Goal: Task Accomplishment & Management: Manage account settings

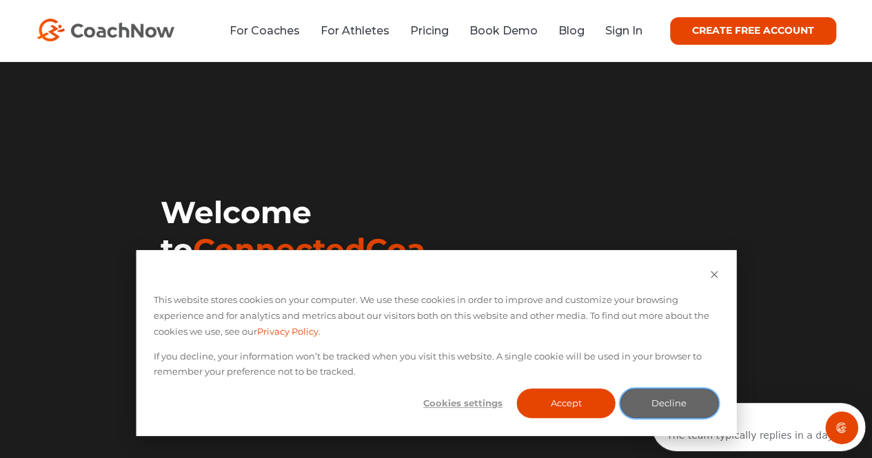
click at [645, 394] on button "Decline" at bounding box center [669, 404] width 99 height 30
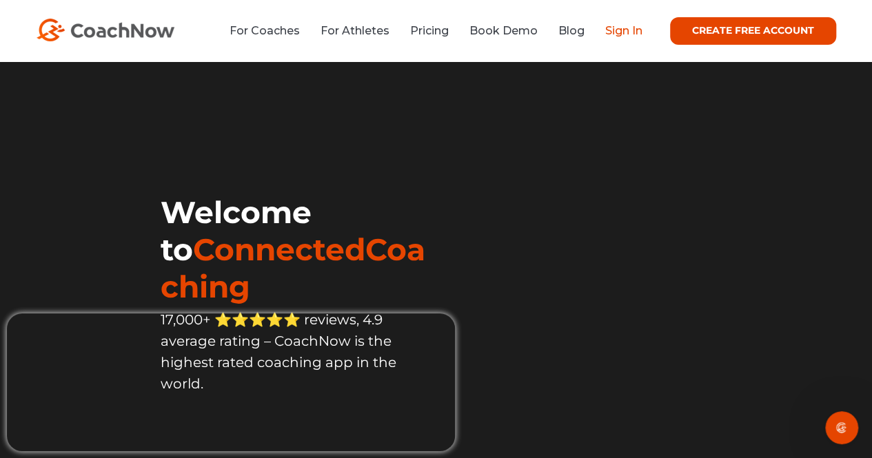
click at [627, 32] on link "Sign In" at bounding box center [623, 30] width 37 height 13
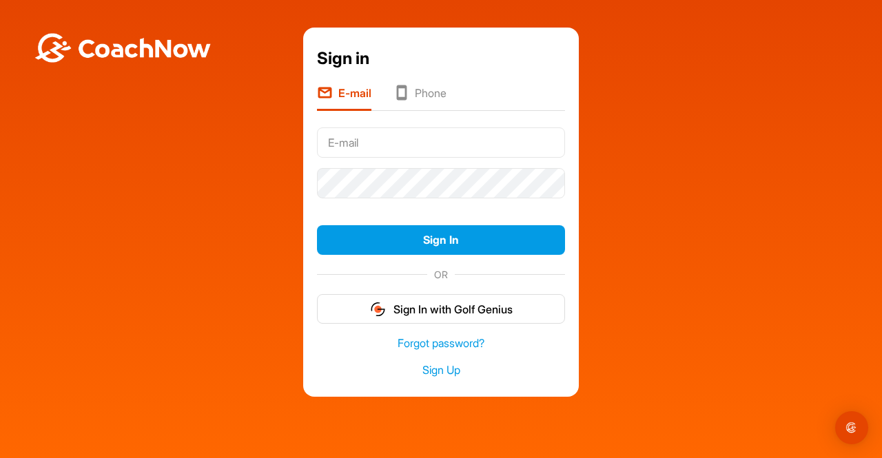
click at [481, 142] on input "text" at bounding box center [441, 143] width 248 height 30
click at [337, 143] on input "laarrygayeski@comcast.net" at bounding box center [441, 143] width 248 height 30
type input "larrygayeski@comcast.net"
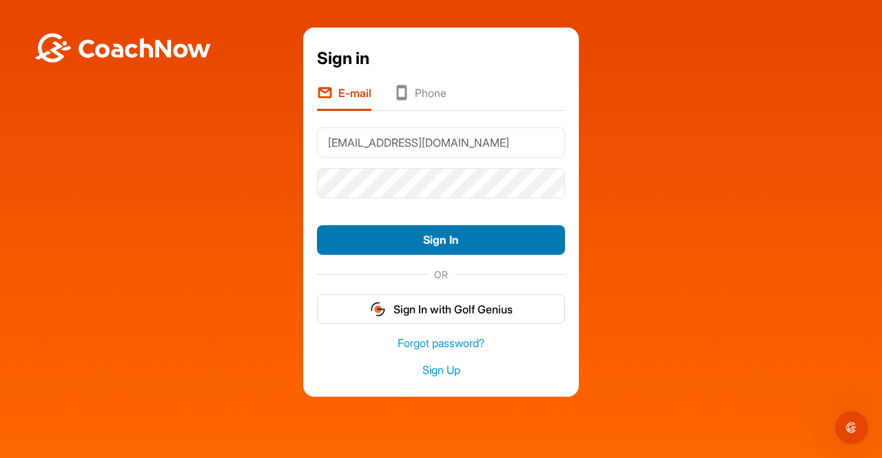
click at [439, 235] on button "Sign In" at bounding box center [441, 240] width 248 height 30
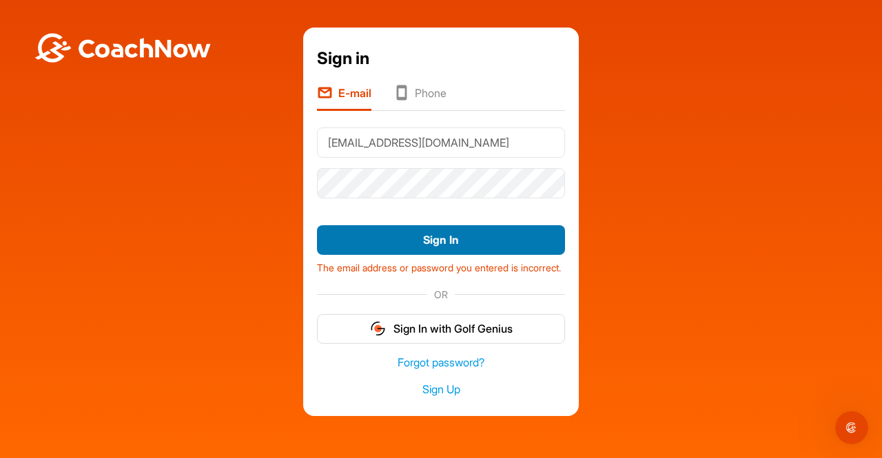
click at [439, 235] on button "Sign In" at bounding box center [441, 240] width 248 height 30
click at [443, 241] on button "Sign In" at bounding box center [441, 240] width 248 height 30
